Goal: Task Accomplishment & Management: Complete application form

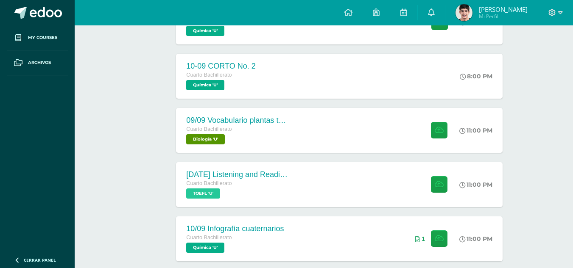
scroll to position [269, 0]
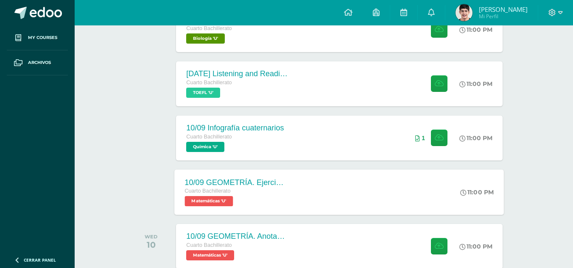
click at [285, 170] on div "10/09 GEOMETRÍA. Ejercicio 2 (4U) Cuarto Bachillerato Matemáticas 'U'" at bounding box center [236, 192] width 123 height 45
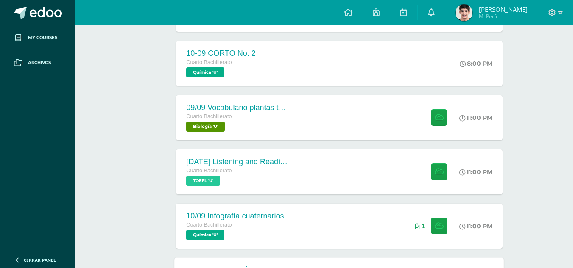
scroll to position [180, 0]
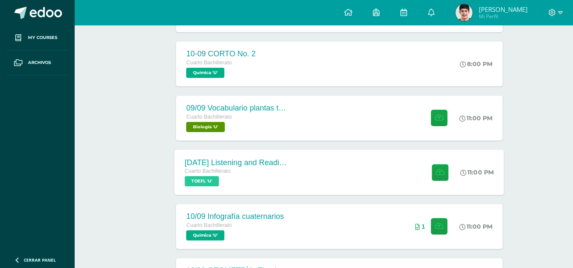
click at [255, 169] on div "Cuarto Bachillerato" at bounding box center [236, 171] width 103 height 9
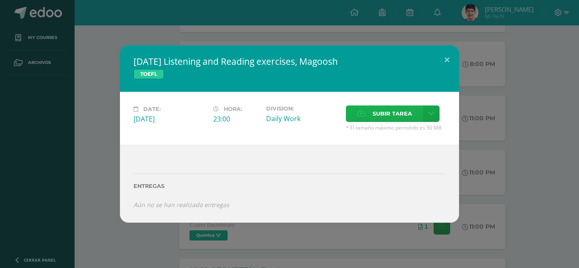
click at [360, 112] on icon at bounding box center [361, 114] width 9 height 6
click at [0, 0] on input "Subir tarea" at bounding box center [0, 0] width 0 height 0
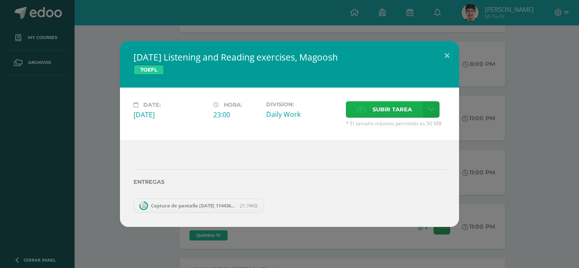
click at [383, 112] on span "Subir tarea" at bounding box center [392, 110] width 39 height 16
click at [0, 0] on input "Subir tarea" at bounding box center [0, 0] width 0 height 0
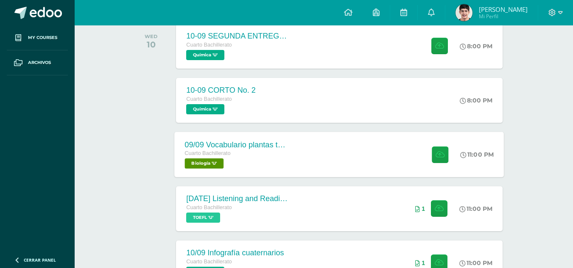
scroll to position [143, 0]
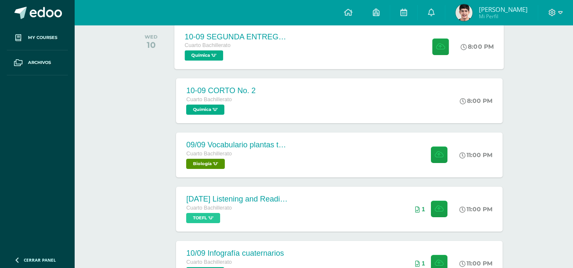
click at [240, 49] on div "Cuarto Bachillerato" at bounding box center [236, 45] width 103 height 9
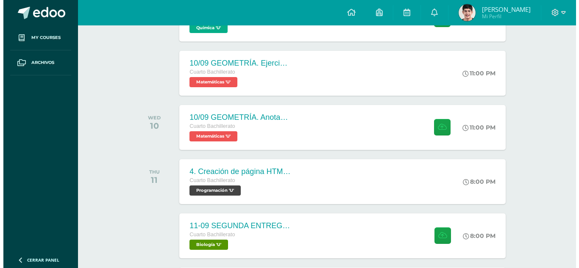
scroll to position [388, 0]
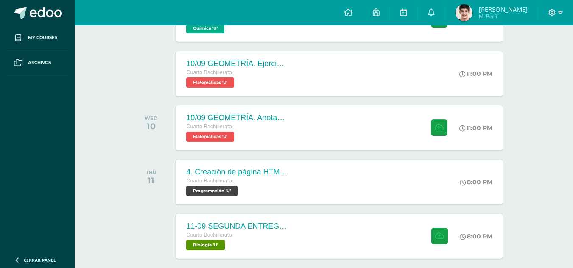
click at [302, 123] on div "10/09 GEOMETRÍA. Anotaciones y análisis. Cuarto Bachillerato Matemáticas 'U' 11…" at bounding box center [339, 128] width 326 height 45
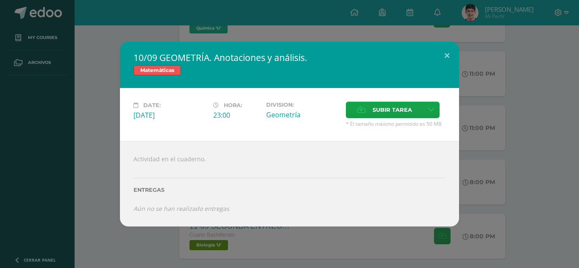
click at [100, 171] on div "10/09 GEOMETRÍA. Anotaciones y análisis. Matemáticas Date: [DATE] Hora: 23:00 D…" at bounding box center [289, 134] width 573 height 185
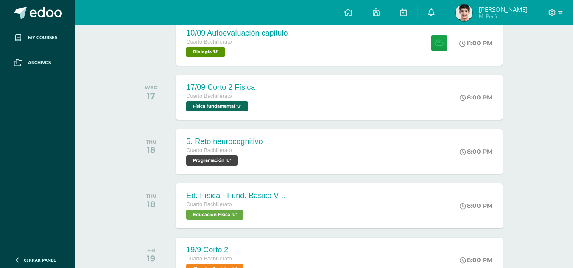
scroll to position [962, 0]
